Goal: Information Seeking & Learning: Learn about a topic

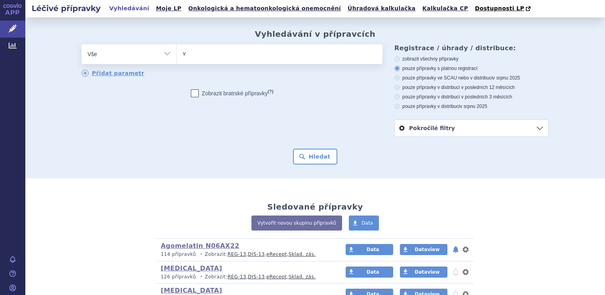
type input "va"
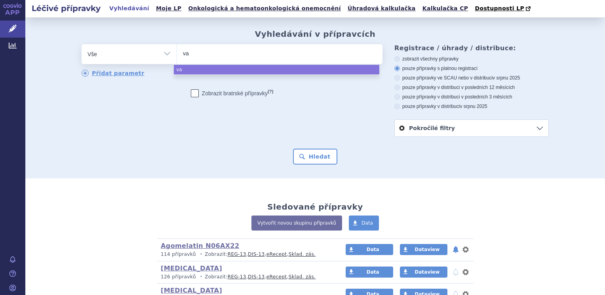
type input "var"
type input "varde"
type input "vardena"
type input "vardenaf"
select select "vardenaf"
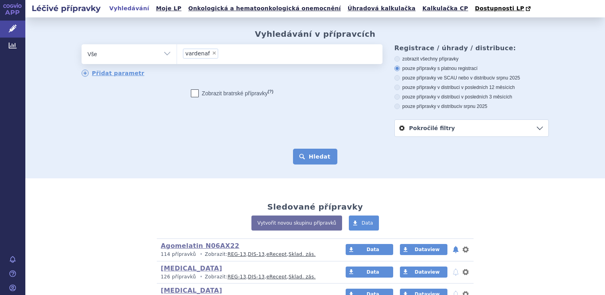
click at [301, 155] on button "Hledat" at bounding box center [315, 157] width 45 height 16
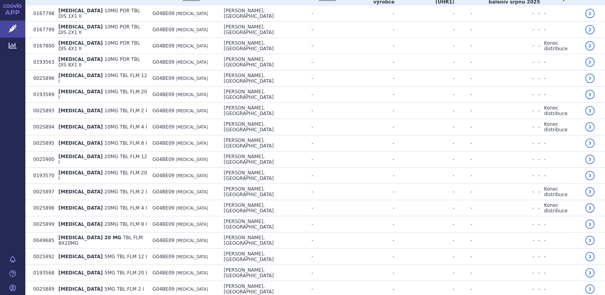
scroll to position [263, 0]
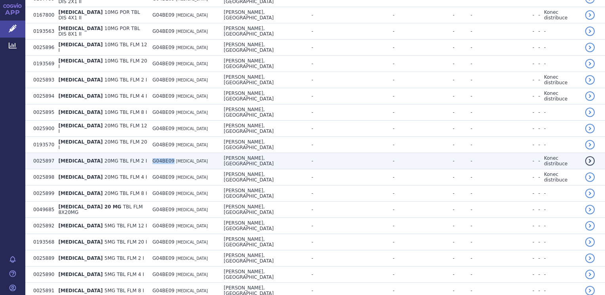
drag, startPoint x: 141, startPoint y: 138, endPoint x: 161, endPoint y: 142, distance: 20.8
click at [161, 153] on td "G04BE09 VARDENAFIL" at bounding box center [183, 161] width 71 height 16
copy span "G04BE09"
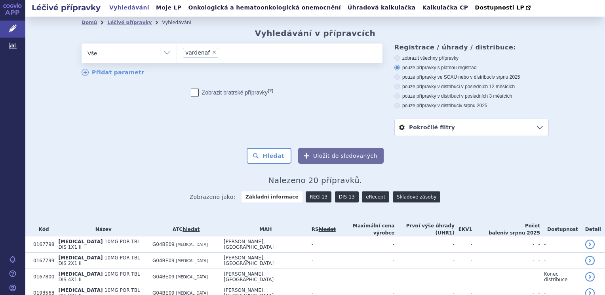
scroll to position [0, 0]
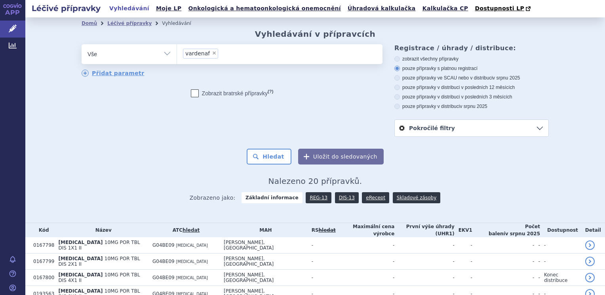
click at [212, 54] on span "×" at bounding box center [214, 53] width 5 height 5
click at [177, 54] on select "vardenaf" at bounding box center [176, 54] width 0 height 20
select select
type input "G04BE09"
select select "G04BE09"
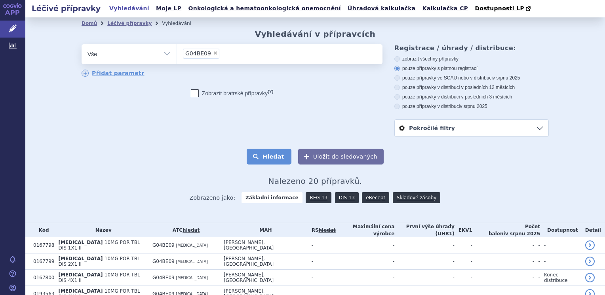
click at [270, 158] on button "Hledat" at bounding box center [269, 157] width 45 height 16
click at [275, 157] on button "Hledat" at bounding box center [269, 157] width 45 height 16
click at [340, 201] on link "DIS-13" at bounding box center [347, 197] width 24 height 11
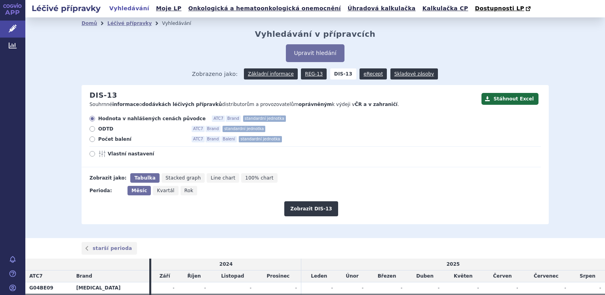
scroll to position [9, 0]
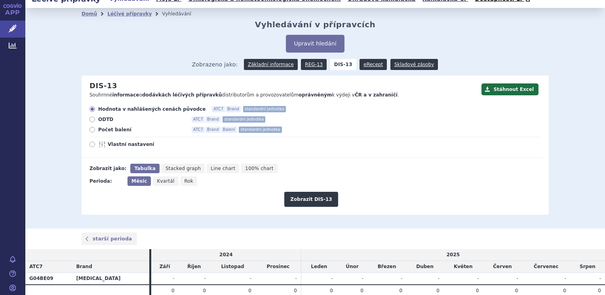
click at [184, 183] on span "Rok" at bounding box center [188, 181] width 9 height 6
click at [180, 182] on input "Rok" at bounding box center [182, 178] width 5 height 5
radio input "true"
click at [300, 201] on button "Zobrazit DIS-13" at bounding box center [310, 199] width 53 height 15
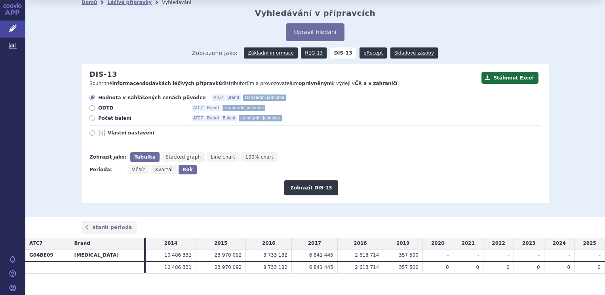
scroll to position [31, 0]
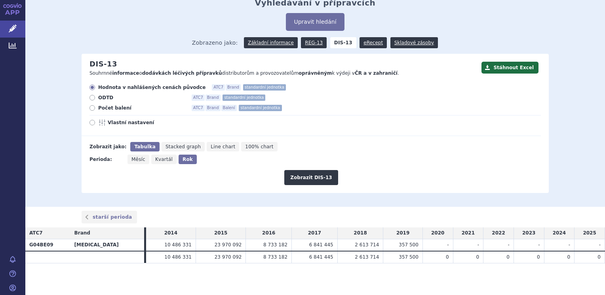
click at [92, 110] on label "Počet balení ATC7 Brand Balení standardní jednotka" at bounding box center [314, 108] width 451 height 6
click at [92, 110] on input "Počet balení ATC7 Brand Balení standardní jednotka" at bounding box center [92, 108] width 5 height 5
radio input "true"
click at [312, 181] on button "Zobrazit DIS-13" at bounding box center [310, 177] width 53 height 15
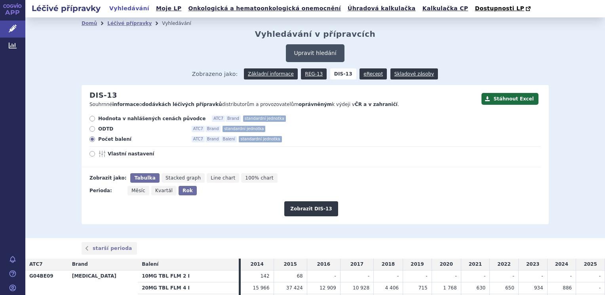
click at [315, 48] on button "Upravit hledání" at bounding box center [315, 53] width 58 height 18
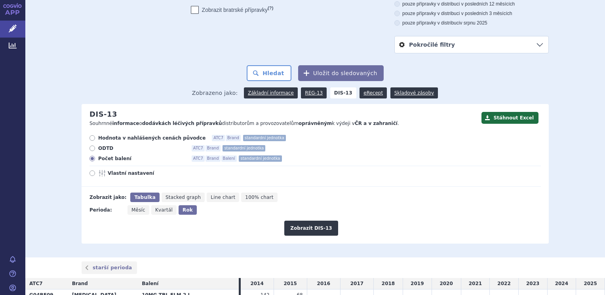
scroll to position [31, 0]
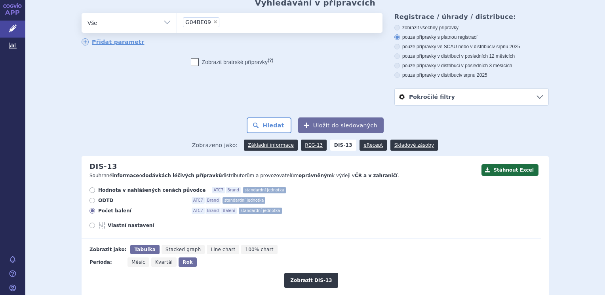
click at [213, 23] on span "×" at bounding box center [215, 21] width 5 height 5
click at [177, 23] on select "G04BE09" at bounding box center [176, 23] width 0 height 20
select select
type input "ta"
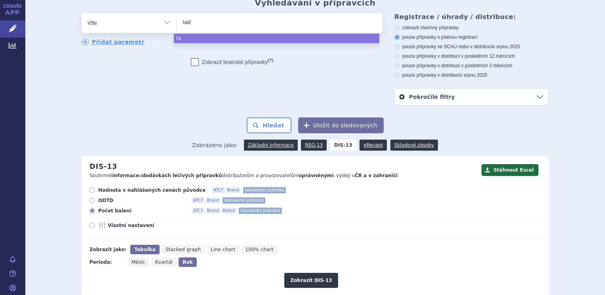
type input "tada"
type input "tadal"
type input "tadala"
select select "tadala"
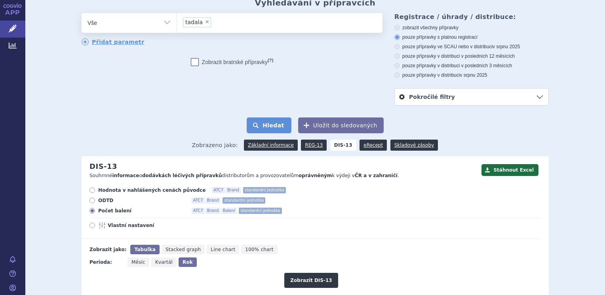
click at [267, 121] on button "Hledat" at bounding box center [269, 126] width 45 height 16
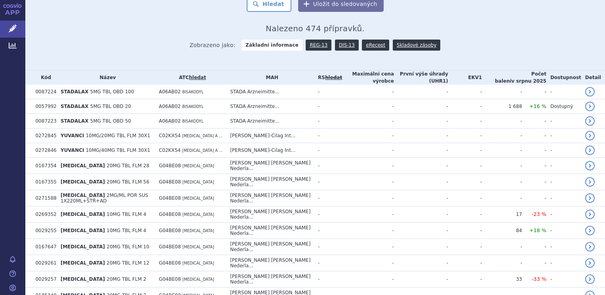
scroll to position [141, 0]
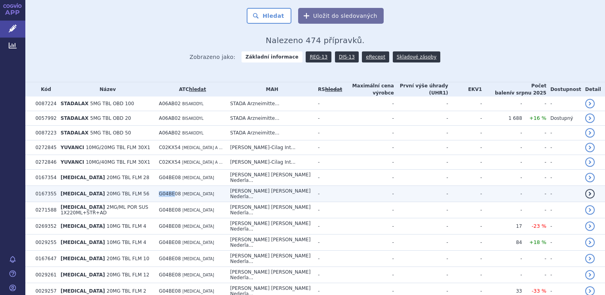
drag, startPoint x: 165, startPoint y: 188, endPoint x: 180, endPoint y: 192, distance: 16.3
click at [180, 192] on td "G04BE08 TADALAFIL" at bounding box center [190, 194] width 71 height 16
copy span "G04BE"
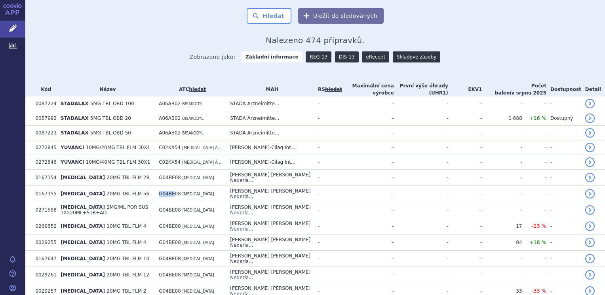
scroll to position [0, 0]
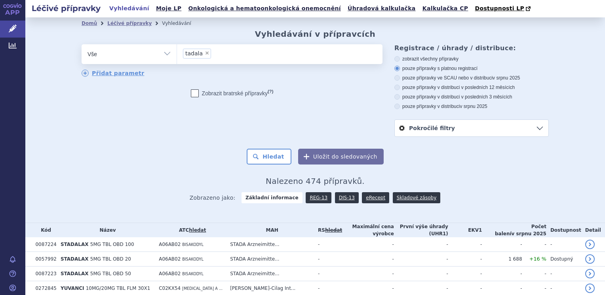
click at [205, 54] on span "×" at bounding box center [207, 53] width 5 height 5
click at [177, 54] on select "tadala" at bounding box center [176, 54] width 0 height 20
select select
paste input "G04BE"
type input "G04BE"
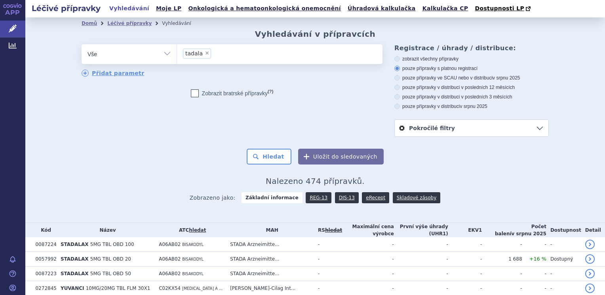
select select "G04BE"
click at [272, 154] on button "Hledat" at bounding box center [269, 157] width 45 height 16
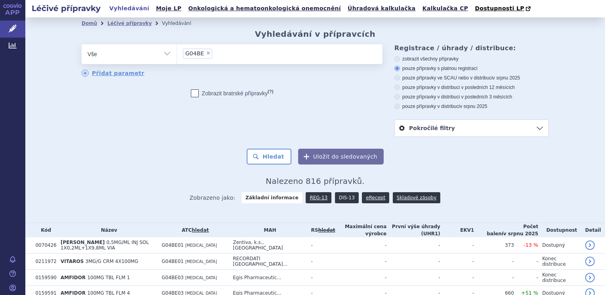
click at [335, 199] on link "DIS-13" at bounding box center [347, 197] width 24 height 11
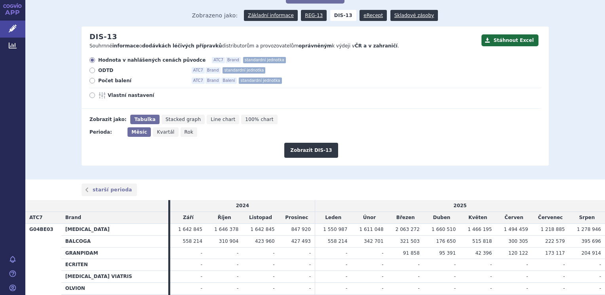
scroll to position [58, 0]
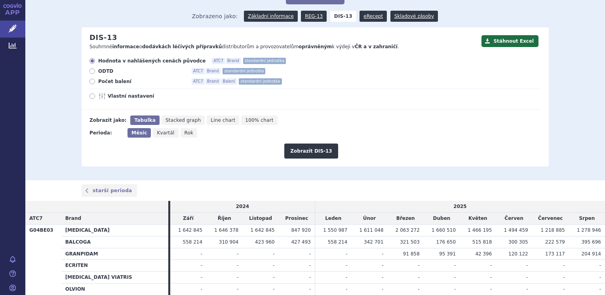
click at [108, 99] on span "Vlastní nastavení" at bounding box center [151, 96] width 87 height 6
click at [95, 99] on input "Vlastní nastavení" at bounding box center [92, 97] width 5 height 5
radio input "true"
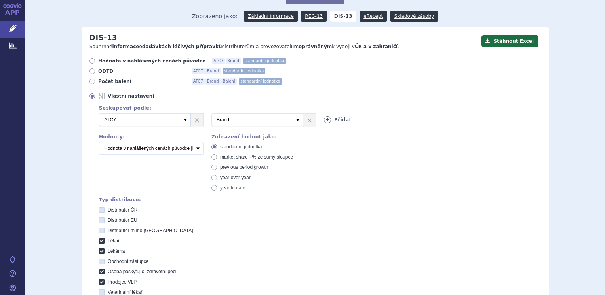
click at [332, 118] on link "Přidat" at bounding box center [338, 119] width 28 height 7
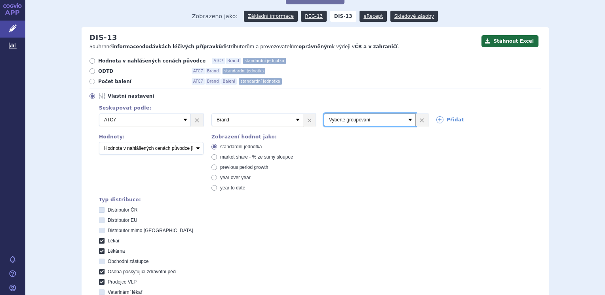
click at [407, 121] on select "Vyberte groupování ATC3 ATC5 ATC7 Brand Balení SÚKL kód MAH VPOIS Referenční sk…" at bounding box center [370, 120] width 92 height 13
select select "atc3"
click at [324, 114] on select "Vyberte groupování ATC3 ATC5 ATC7 Brand Balení SÚKL kód MAH VPOIS Referenční sk…" at bounding box center [370, 120] width 92 height 13
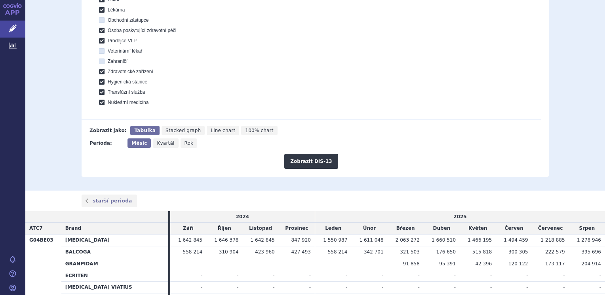
scroll to position [300, 0]
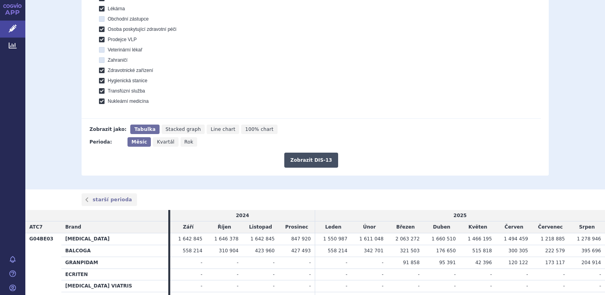
click at [316, 161] on button "Zobrazit DIS-13" at bounding box center [310, 160] width 53 height 15
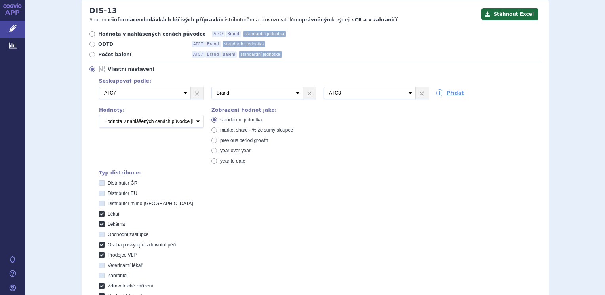
scroll to position [68, 0]
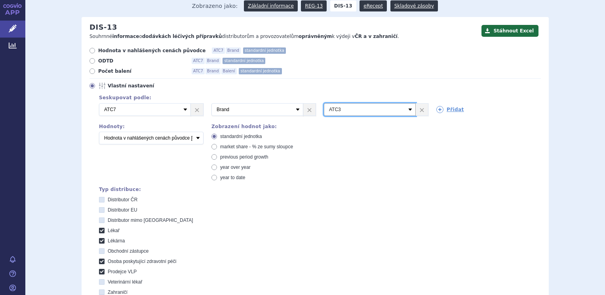
click at [407, 110] on select "Vyberte groupování ATC3 ATC5 ATC7 Brand Balení SÚKL kód MAH VPOIS Referenční sk…" at bounding box center [370, 109] width 92 height 13
select select "atc5"
click at [324, 103] on select "Vyberte groupování ATC3 ATC5 ATC7 Brand Balení SÚKL kód MAH VPOIS Referenční sk…" at bounding box center [370, 109] width 92 height 13
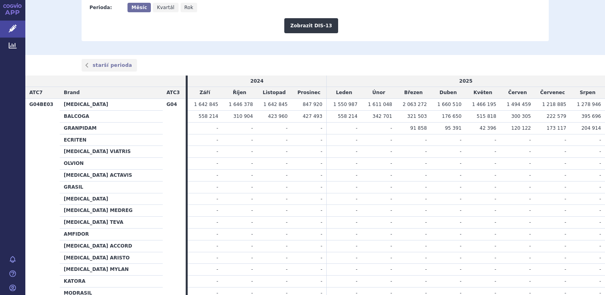
scroll to position [428, 0]
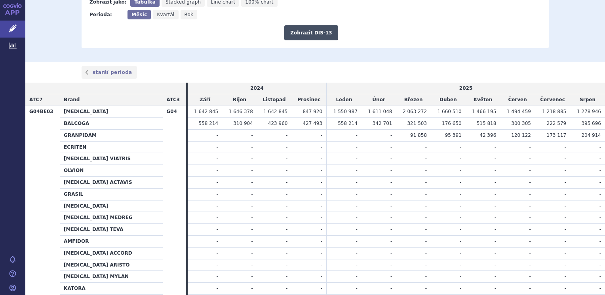
click at [310, 36] on button "Zobrazit DIS-13" at bounding box center [310, 32] width 53 height 15
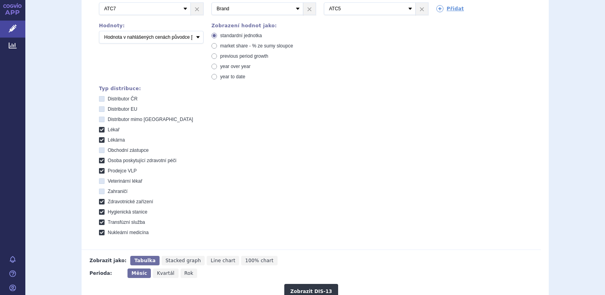
scroll to position [72, 0]
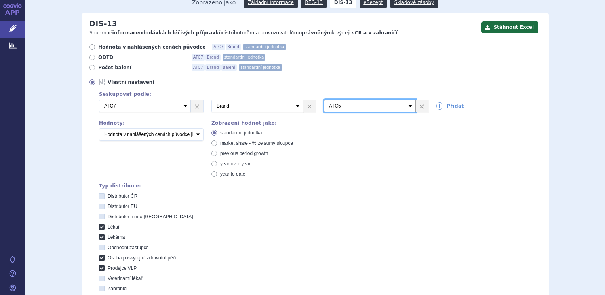
click at [405, 106] on select "Vyberte groupování ATC3 ATC5 ATC7 Brand Balení SÚKL kód MAH VPOIS Referenční sk…" at bounding box center [370, 106] width 92 height 13
click at [485, 219] on label "Distributor mimo [GEOGRAPHIC_DATA]" at bounding box center [320, 217] width 442 height 6
click at [105, 219] on EU "Distributor mimo [GEOGRAPHIC_DATA]" at bounding box center [102, 217] width 5 height 5
checkbox EU "true"
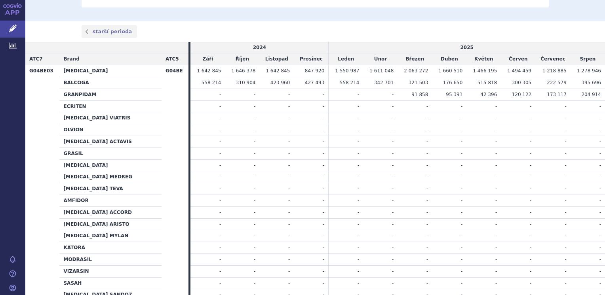
scroll to position [470, 0]
